Goal: Information Seeking & Learning: Learn about a topic

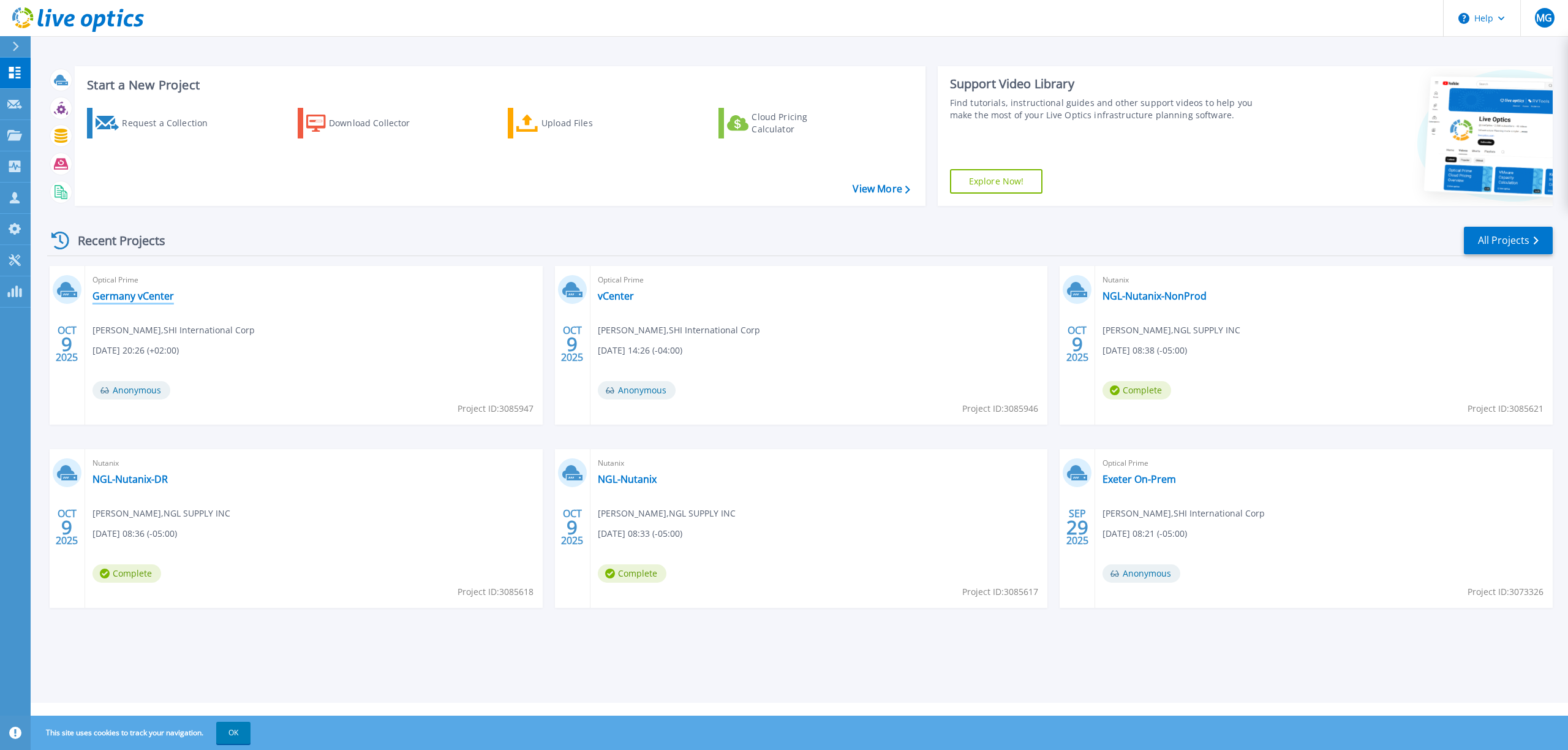
click at [154, 294] on link "Germany vCenter" at bounding box center [133, 296] width 81 height 12
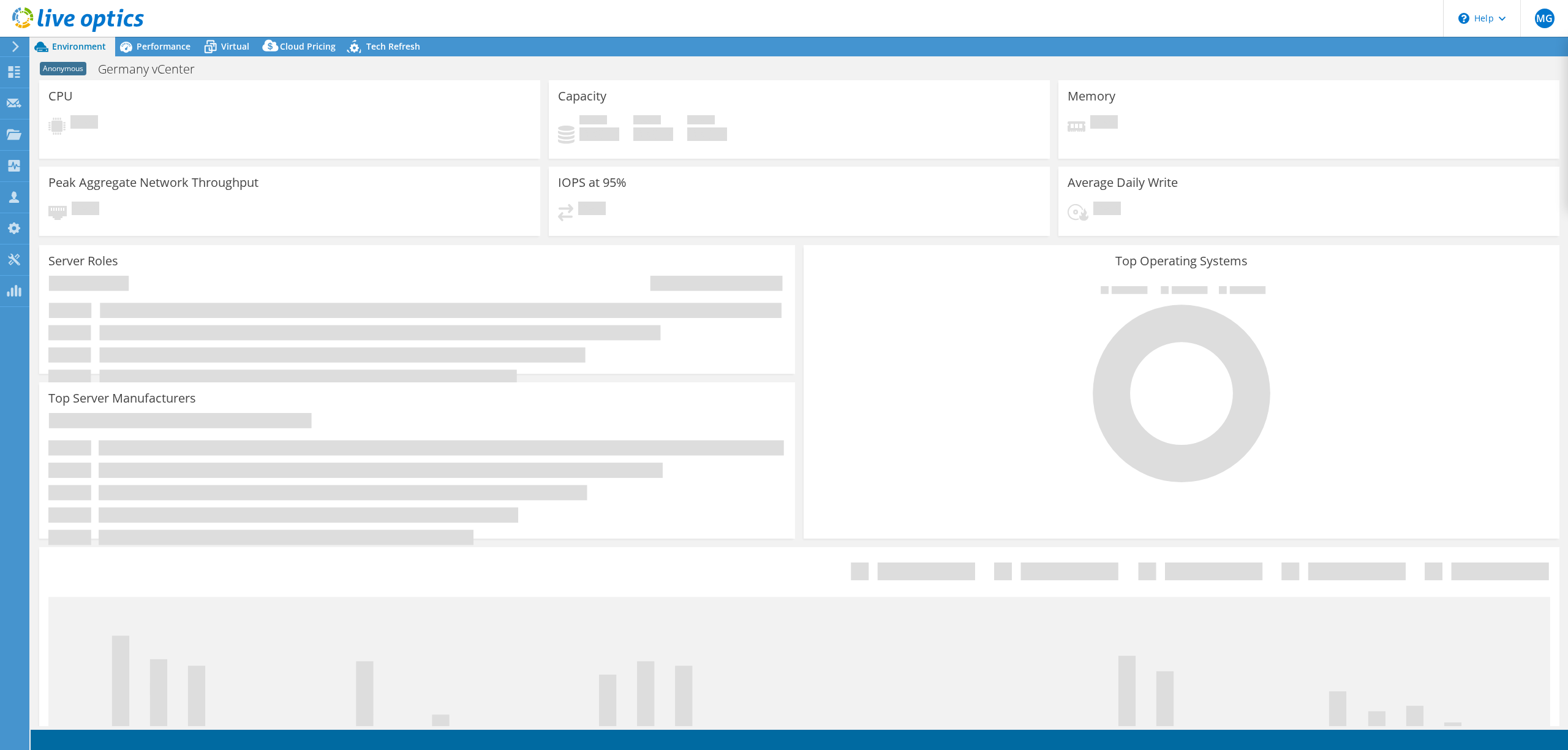
select select "USD"
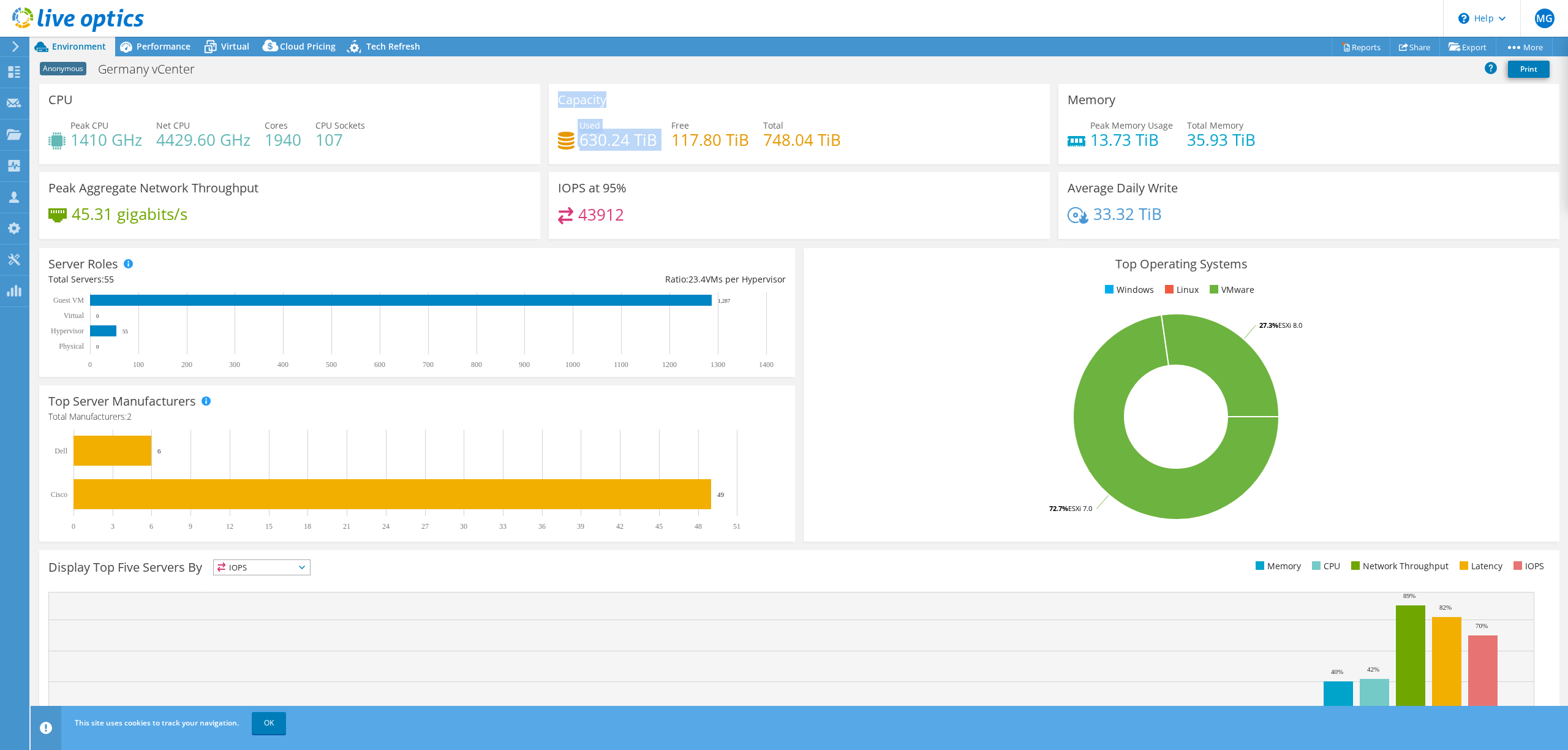
drag, startPoint x: 657, startPoint y: 140, endPoint x: 530, endPoint y: 133, distance: 127.2
click at [530, 133] on div "CPU Peak CPU 1410 GHz Net CPU 4429.60 GHz Cores 1940 CPU Sockets 107 Capacity U…" at bounding box center [800, 165] width 1529 height 163
click at [768, 133] on h4 "748.04 TiB" at bounding box center [802, 140] width 78 height 14
drag, startPoint x: 839, startPoint y: 140, endPoint x: 571, endPoint y: 102, distance: 270.7
click at [573, 123] on div "Used 630.24 TiB Free 117.80 TiB Total 748.04 TiB" at bounding box center [800, 138] width 483 height 40
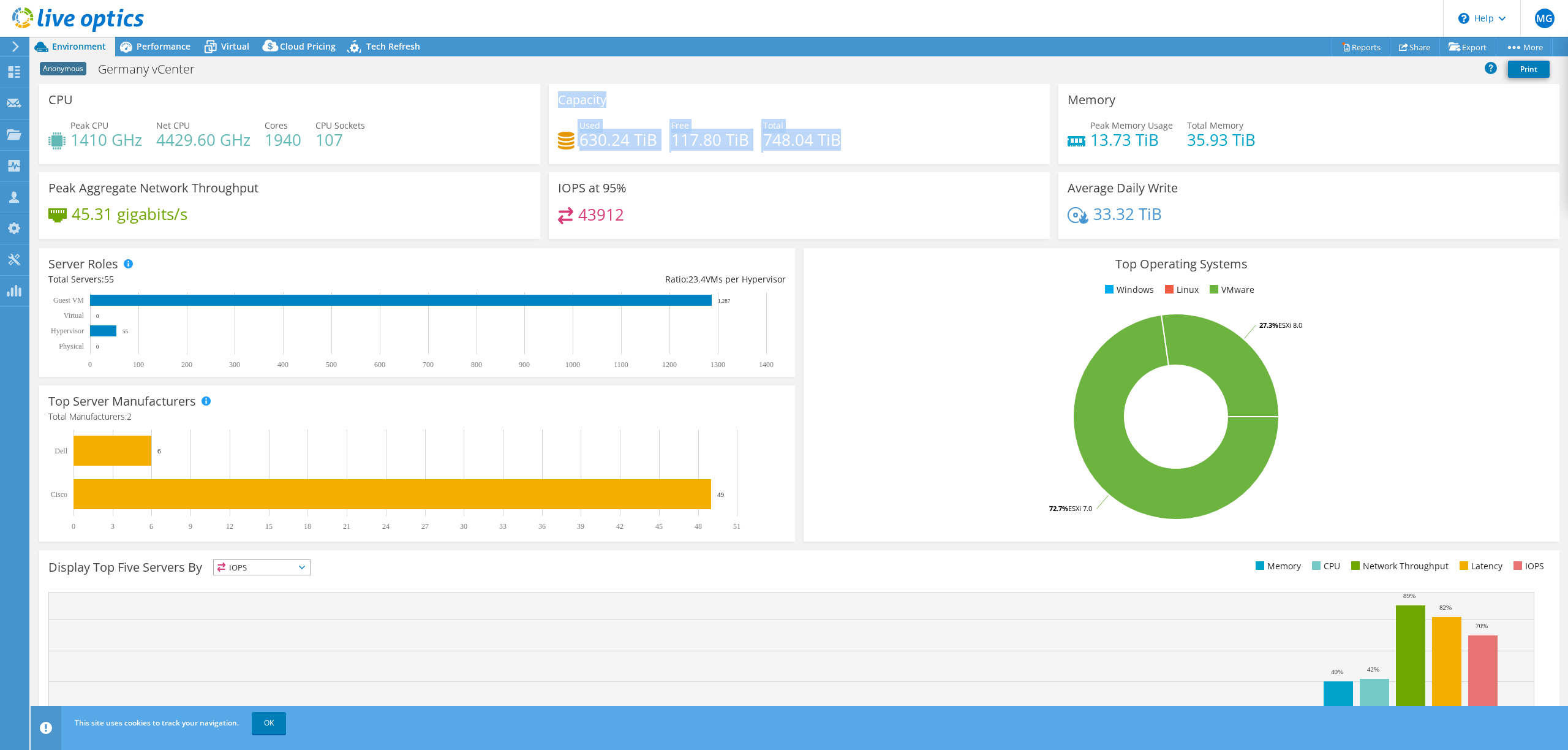
drag, startPoint x: 571, startPoint y: 102, endPoint x: 836, endPoint y: 144, distance: 268.3
click at [836, 144] on div "Capacity Used 630.24 TiB Free 117.80 TiB Total 748.04 TiB" at bounding box center [800, 123] width 501 height 80
click at [625, 143] on h4 "630.24 TiB" at bounding box center [619, 140] width 78 height 14
click at [654, 140] on div "Used 630.24 TiB Free 117.80 TiB Total 748.04 TiB" at bounding box center [800, 138] width 483 height 40
drag, startPoint x: 654, startPoint y: 142, endPoint x: 561, endPoint y: 149, distance: 93.3
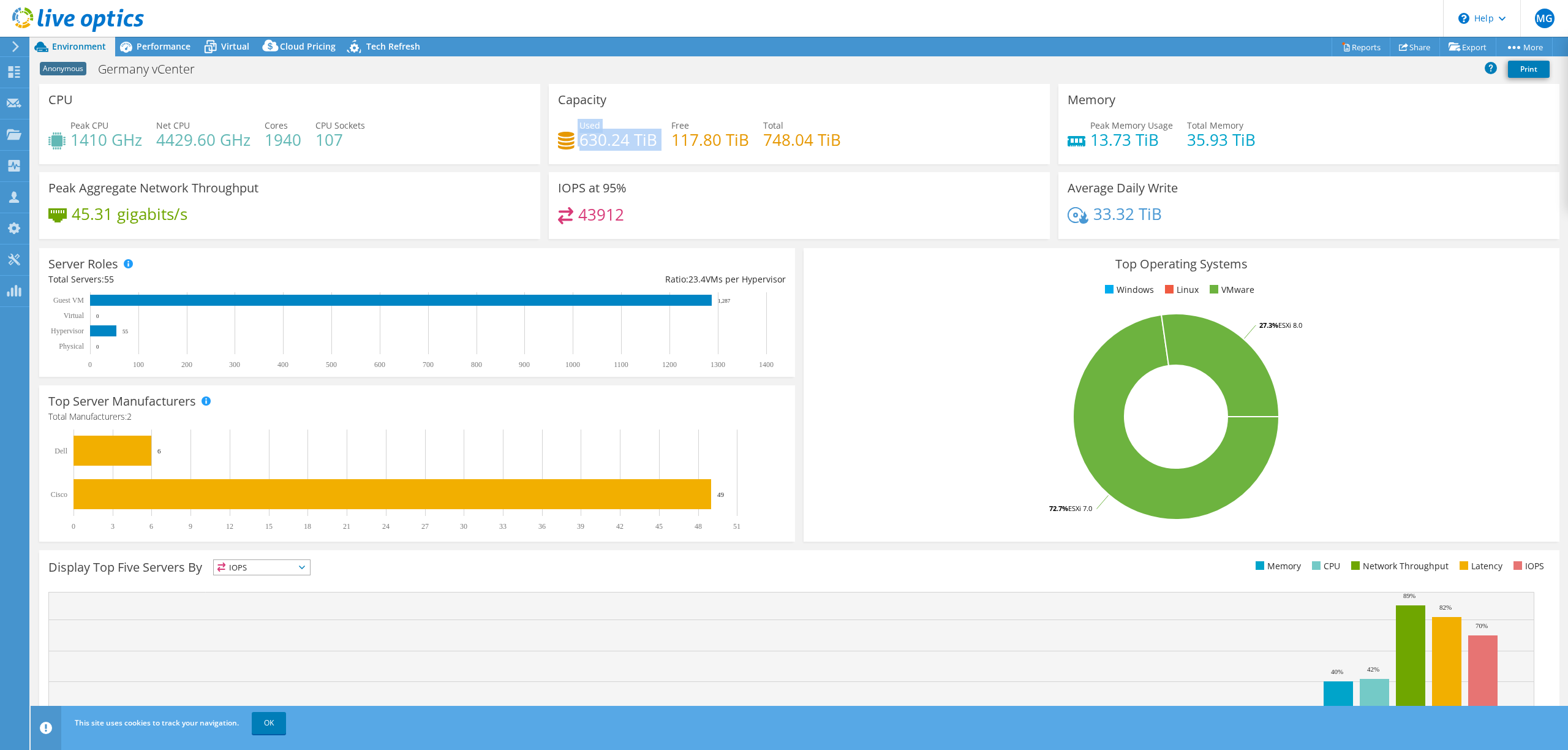
click at [564, 148] on div "Used 630.24 TiB Free 117.80 TiB Total 748.04 TiB" at bounding box center [800, 138] width 483 height 40
click at [226, 43] on span "Virtual" at bounding box center [235, 46] width 28 height 11
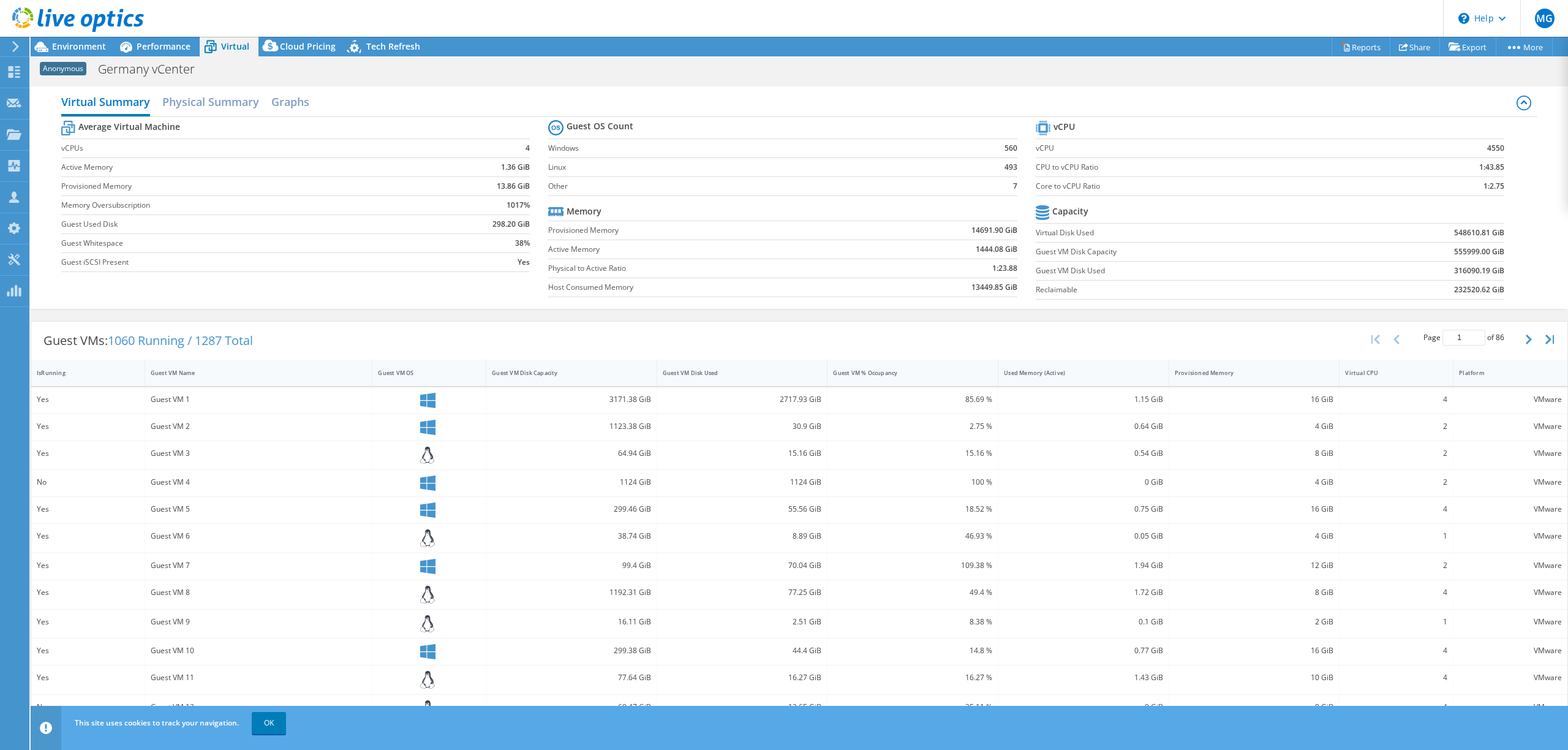
click at [1459, 234] on b "548610.81 GiB" at bounding box center [1480, 233] width 50 height 12
click at [1474, 233] on b "548610.81 GiB" at bounding box center [1480, 233] width 50 height 12
click at [1473, 233] on b "548610.81 GiB" at bounding box center [1480, 233] width 50 height 12
click at [1471, 233] on b "548610.81 GiB" at bounding box center [1480, 233] width 50 height 12
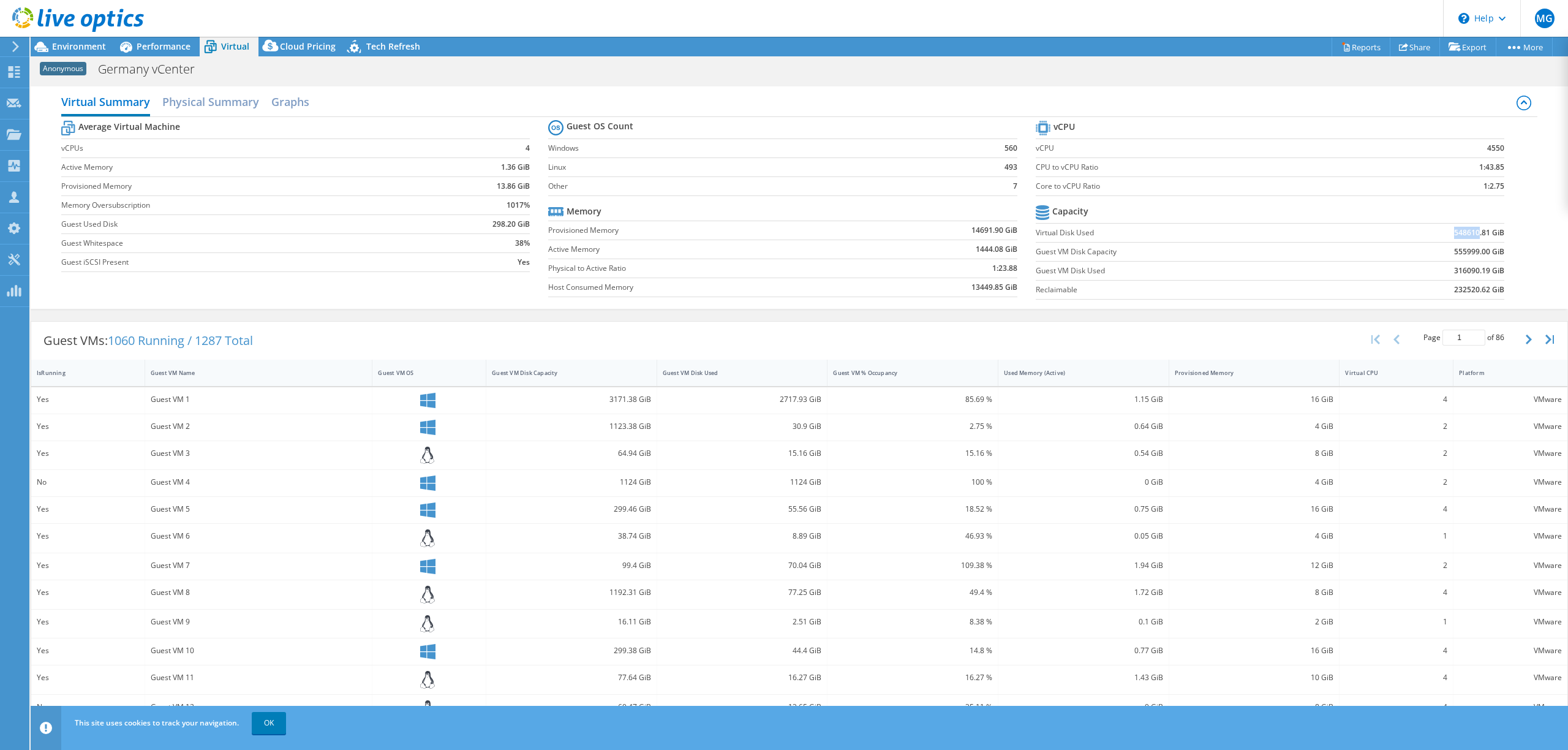
drag, startPoint x: 1471, startPoint y: 233, endPoint x: 1444, endPoint y: 233, distance: 27.0
drag, startPoint x: 1476, startPoint y: 269, endPoint x: 1439, endPoint y: 272, distance: 37.1
click at [1439, 272] on td "316090.19 GiB" at bounding box center [1418, 270] width 171 height 19
click at [62, 48] on span "Environment" at bounding box center [78, 46] width 54 height 11
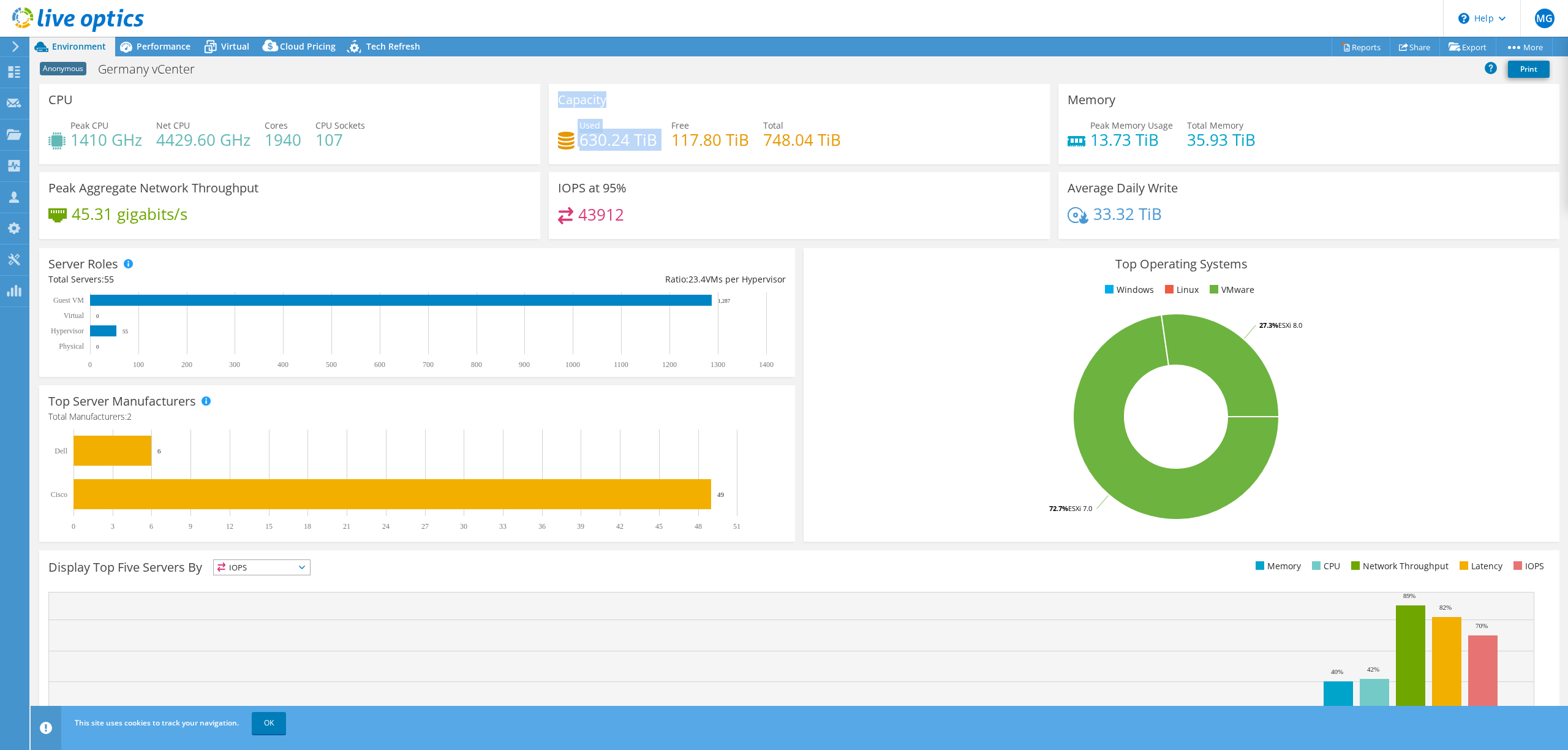
drag, startPoint x: 662, startPoint y: 140, endPoint x: 531, endPoint y: 137, distance: 131.0
click at [531, 137] on div "CPU Peak CPU 1410 GHz Net CPU 4429.60 GHz Cores 1940 CPU Sockets 107 Capacity U…" at bounding box center [800, 165] width 1529 height 163
drag, startPoint x: 708, startPoint y: 171, endPoint x: 719, endPoint y: 170, distance: 11.0
click at [708, 171] on div "Capacity Used 630.24 TiB Free 117.80 TiB Total 748.04 TiB" at bounding box center [800, 128] width 510 height 88
click at [177, 55] on div "Performance" at bounding box center [157, 46] width 84 height 20
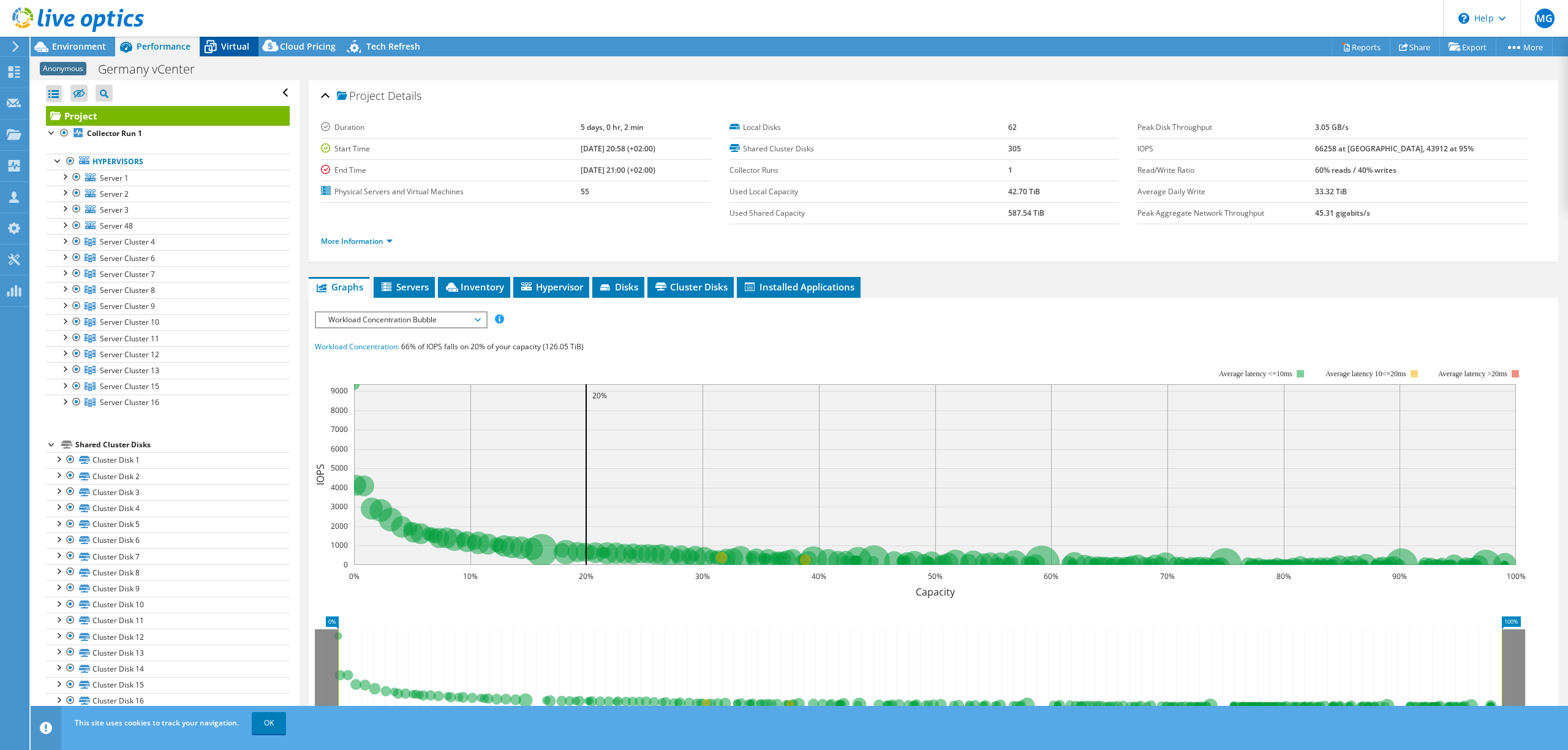
click at [246, 50] on span "Virtual" at bounding box center [235, 46] width 28 height 11
